Goal: Task Accomplishment & Management: Manage account settings

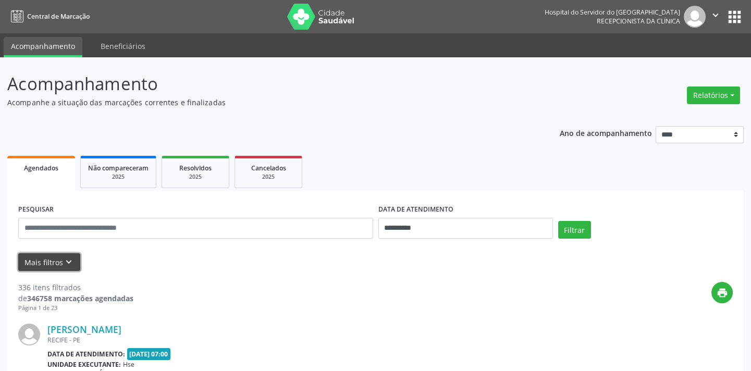
click at [74, 261] on button "Mais filtros keyboard_arrow_down" at bounding box center [49, 262] width 62 height 18
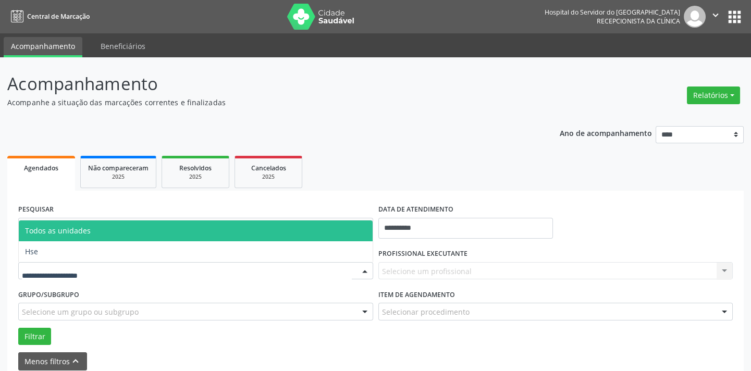
click at [118, 266] on div at bounding box center [195, 271] width 355 height 18
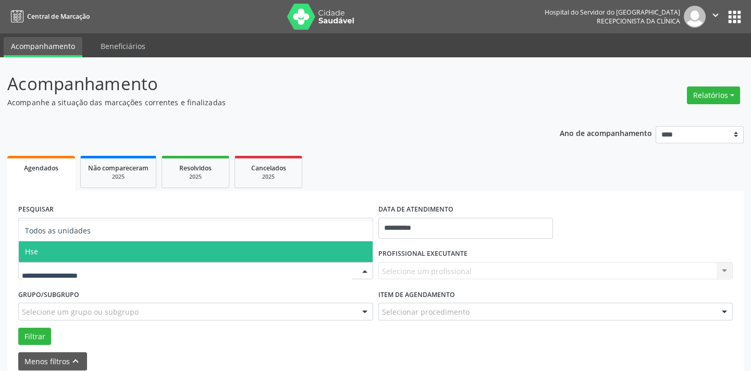
click at [122, 256] on span "Hse" at bounding box center [196, 251] width 354 height 21
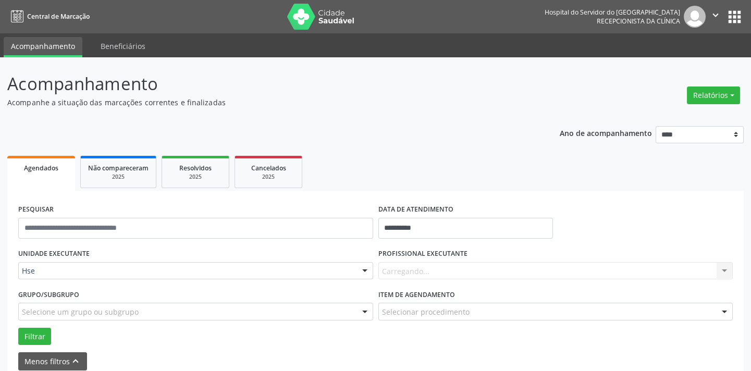
click at [407, 272] on div "Carregando... Nenhum resultado encontrado para: " " Não há nenhuma opção para s…" at bounding box center [555, 271] width 355 height 18
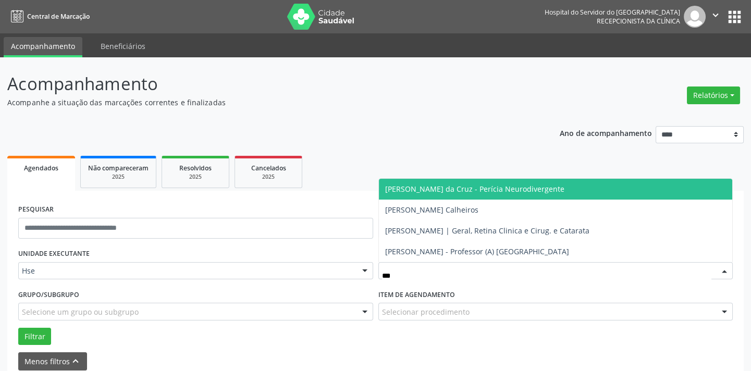
type input "****"
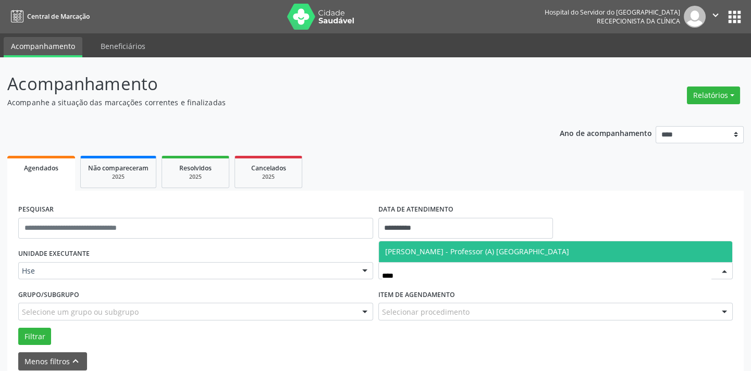
click at [415, 253] on span "Veronica Batista da Silva Bandeira de Melo - Professor (A) Nassau" at bounding box center [477, 251] width 184 height 10
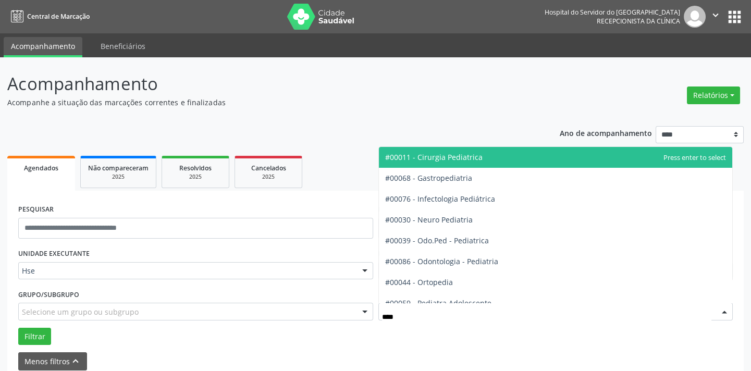
type input "*****"
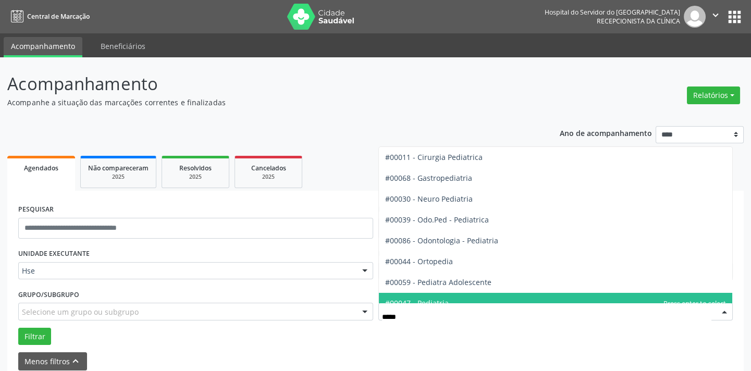
click at [441, 293] on span "#00047 - Pediatria" at bounding box center [556, 303] width 354 height 21
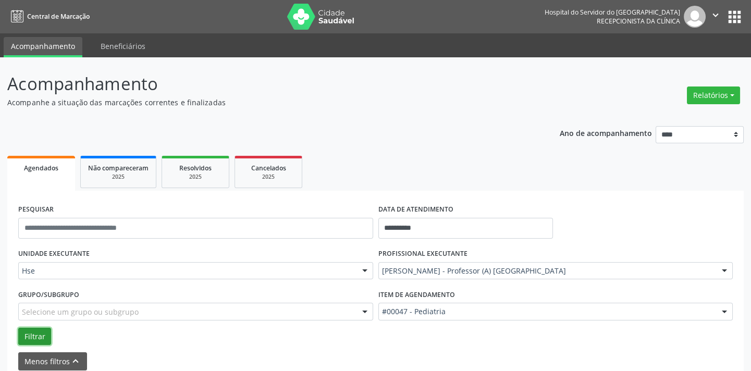
click at [27, 331] on button "Filtrar" at bounding box center [34, 337] width 33 height 18
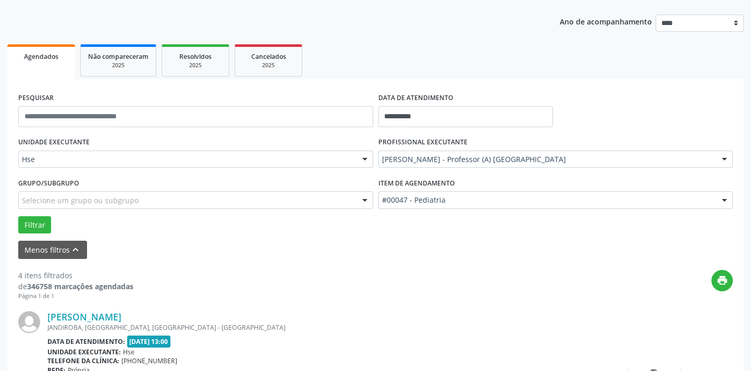
scroll to position [189, 0]
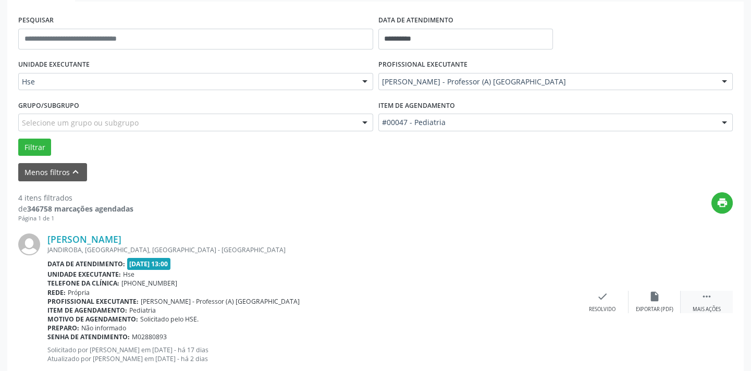
drag, startPoint x: 712, startPoint y: 315, endPoint x: 711, endPoint y: 306, distance: 8.9
click at [712, 315] on div "Matheus Vasconcelos da Silva JANDIROBA, CAMPO GRANDE, RECIFE - PE Data de atend…" at bounding box center [375, 301] width 714 height 159
click at [711, 306] on div "Mais ações" at bounding box center [706, 309] width 28 height 7
click at [660, 296] on div "alarm_off Não compareceu" at bounding box center [654, 302] width 52 height 22
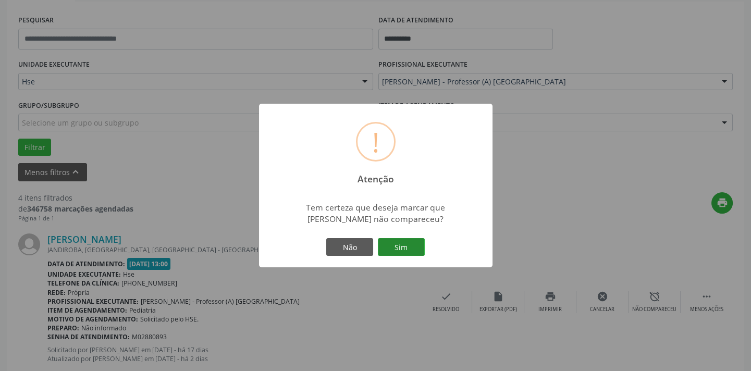
click at [396, 245] on button "Sim" at bounding box center [401, 247] width 47 height 18
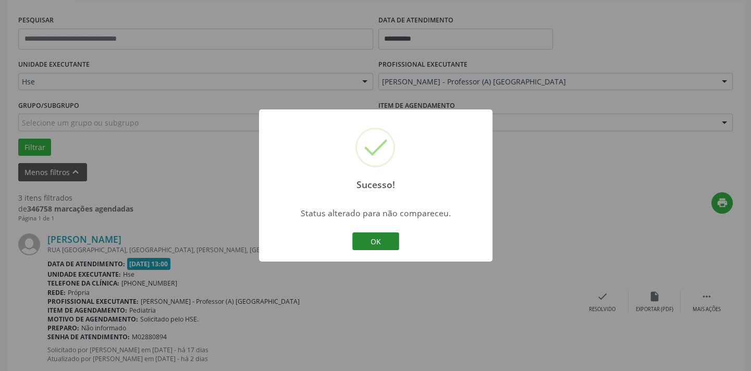
click at [396, 245] on button "OK" at bounding box center [375, 241] width 47 height 18
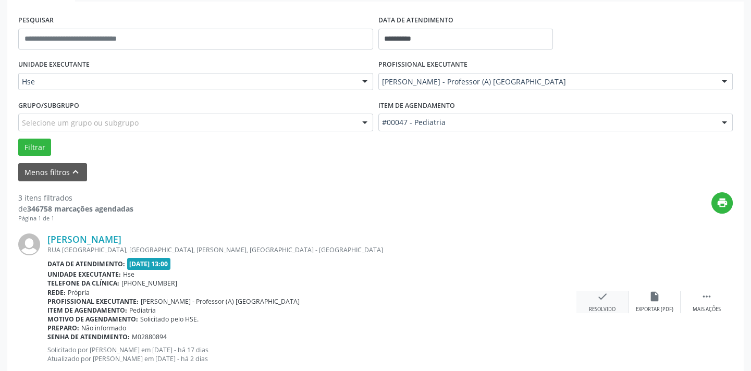
click at [608, 297] on div "check Resolvido" at bounding box center [602, 302] width 52 height 22
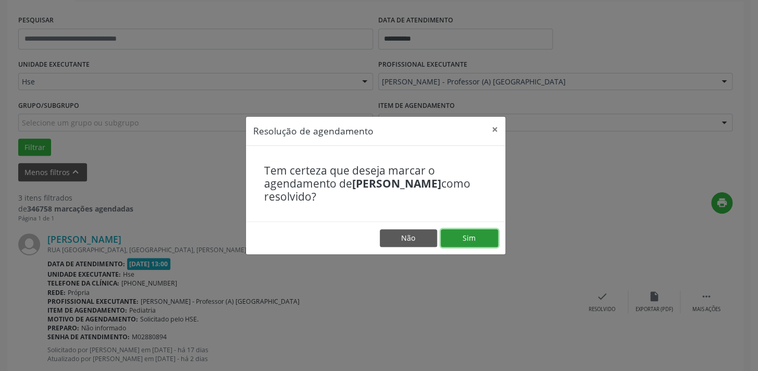
click at [483, 239] on button "Sim" at bounding box center [469, 238] width 57 height 18
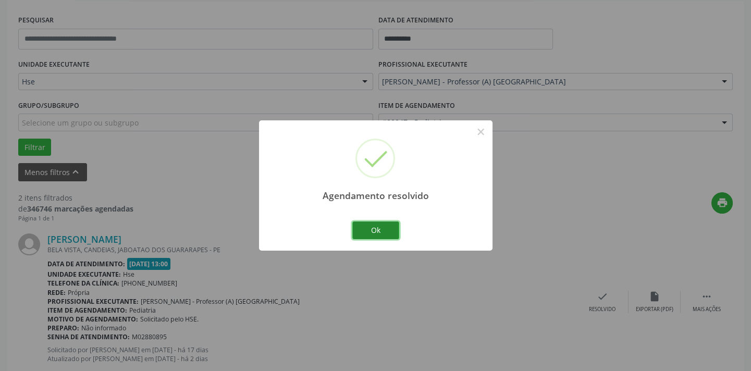
click at [391, 228] on button "Ok" at bounding box center [375, 230] width 47 height 18
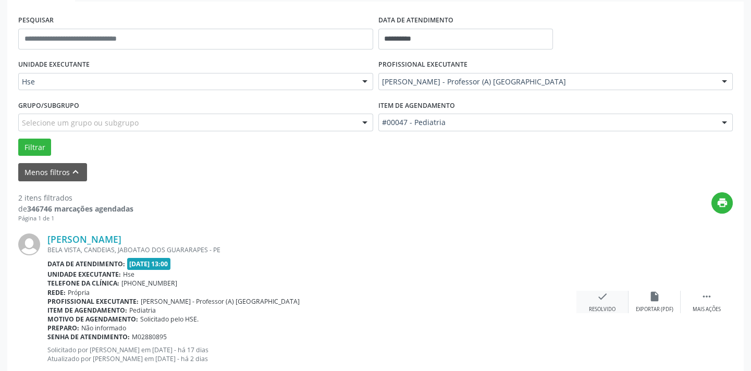
click at [599, 300] on icon "check" at bounding box center [601, 296] width 11 height 11
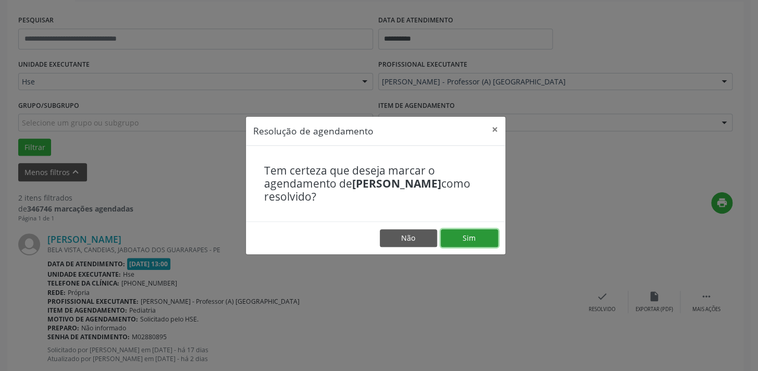
click at [473, 235] on button "Sim" at bounding box center [469, 238] width 57 height 18
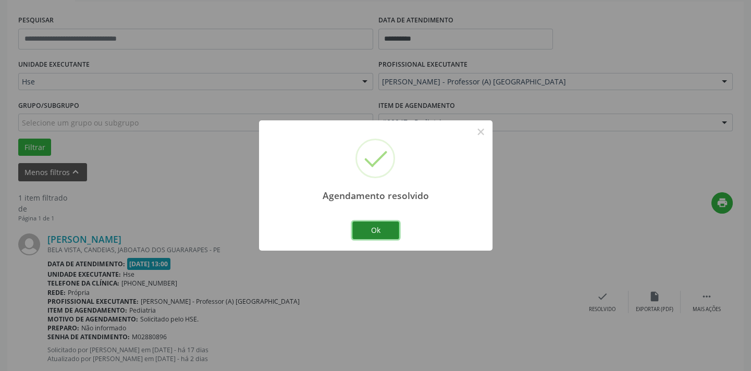
click at [391, 232] on button "Ok" at bounding box center [375, 230] width 47 height 18
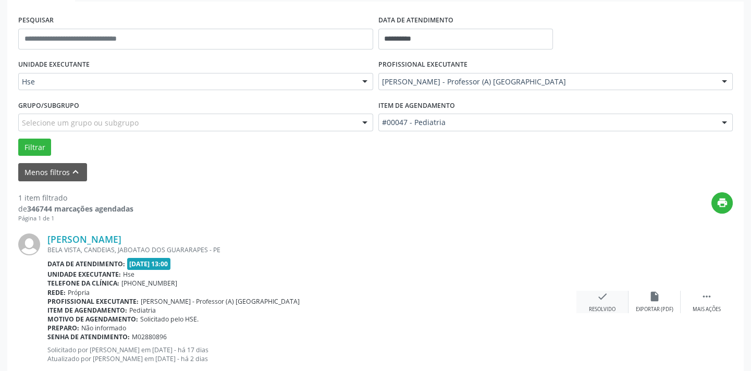
click at [607, 298] on icon "check" at bounding box center [601, 296] width 11 height 11
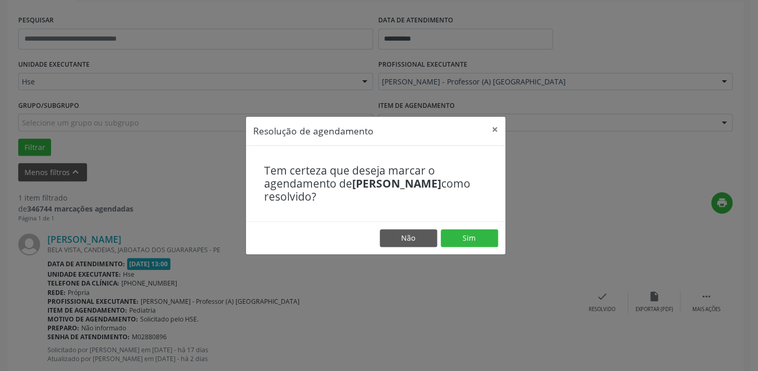
click at [439, 244] on footer "Não Sim" at bounding box center [375, 237] width 259 height 33
click at [447, 239] on button "Sim" at bounding box center [469, 238] width 57 height 18
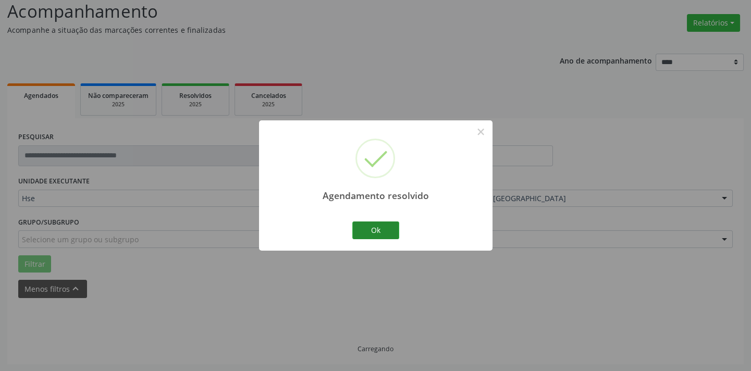
scroll to position [49, 0]
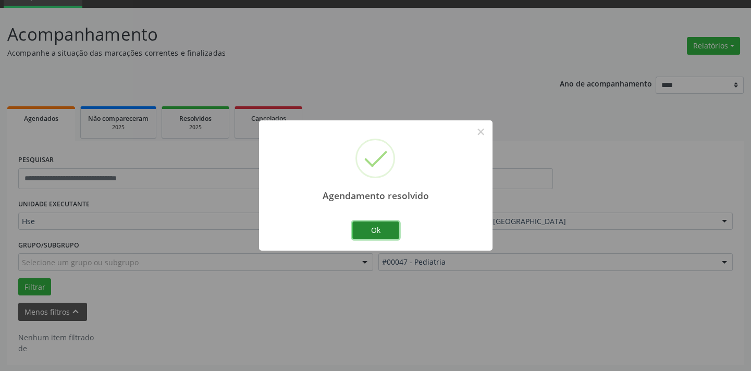
click at [387, 232] on button "Ok" at bounding box center [375, 230] width 47 height 18
